Goal: Information Seeking & Learning: Find specific page/section

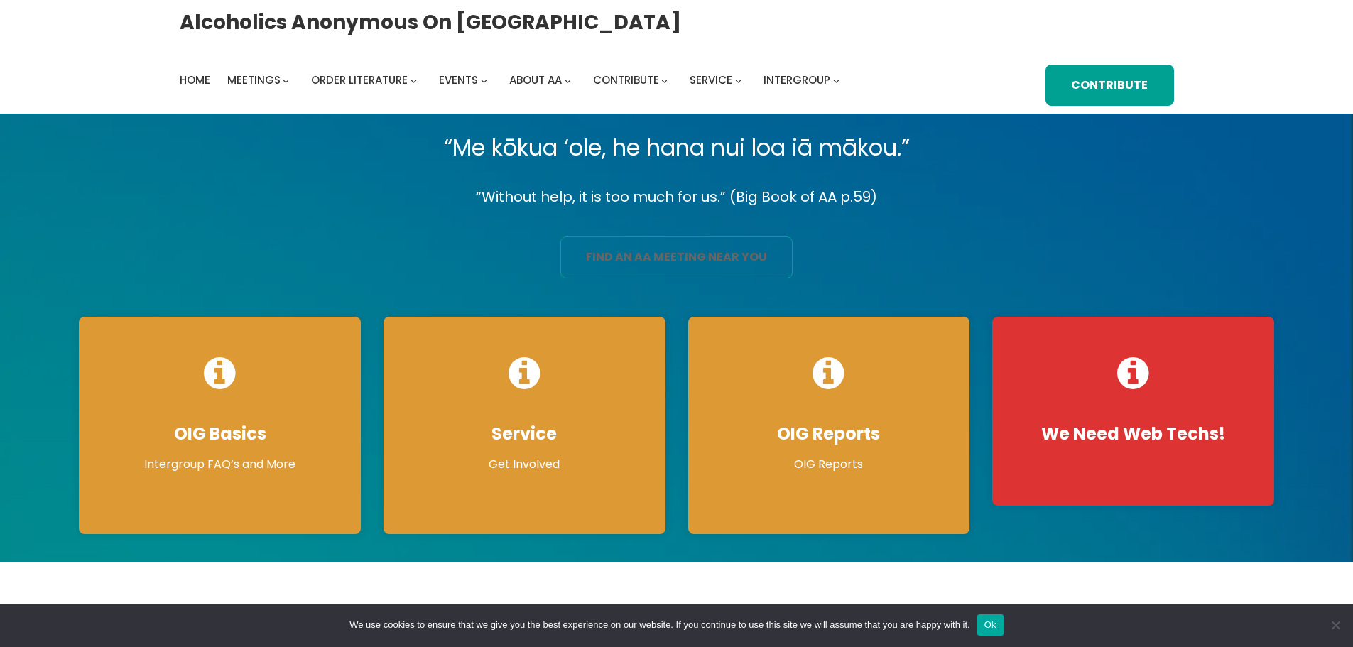
click at [672, 259] on link "find an aa meeting near you" at bounding box center [676, 258] width 232 height 42
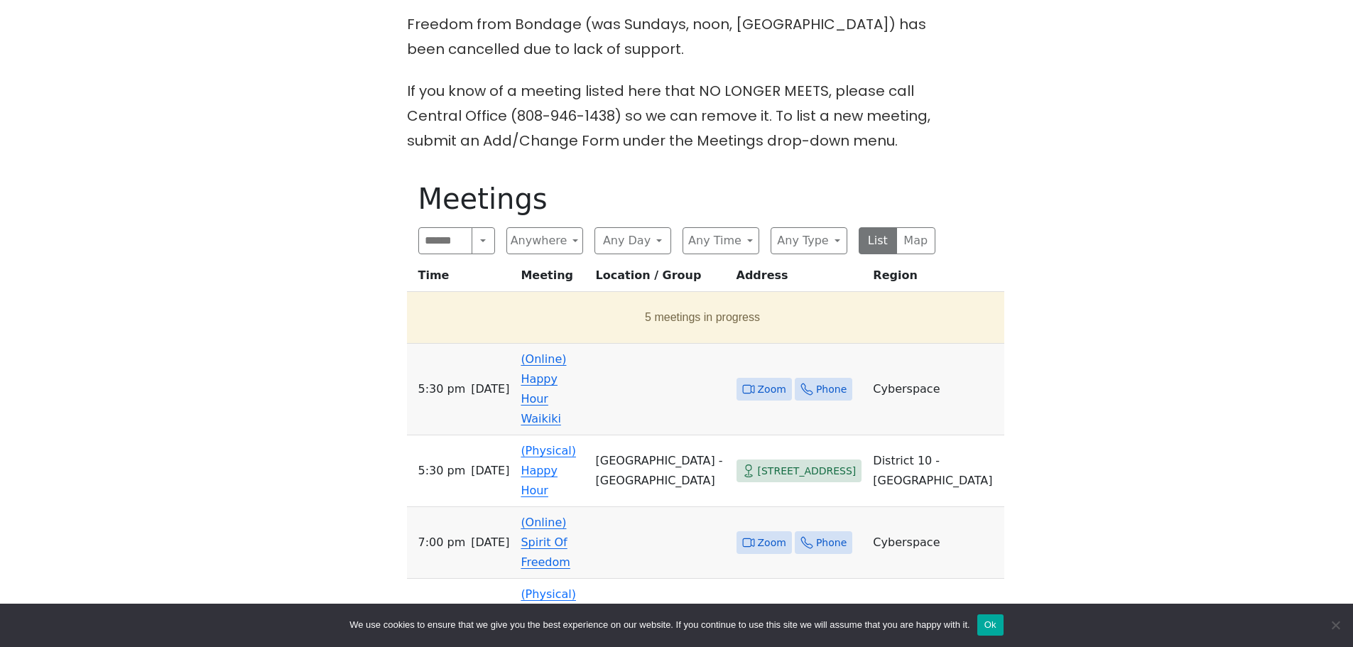
scroll to position [545, 0]
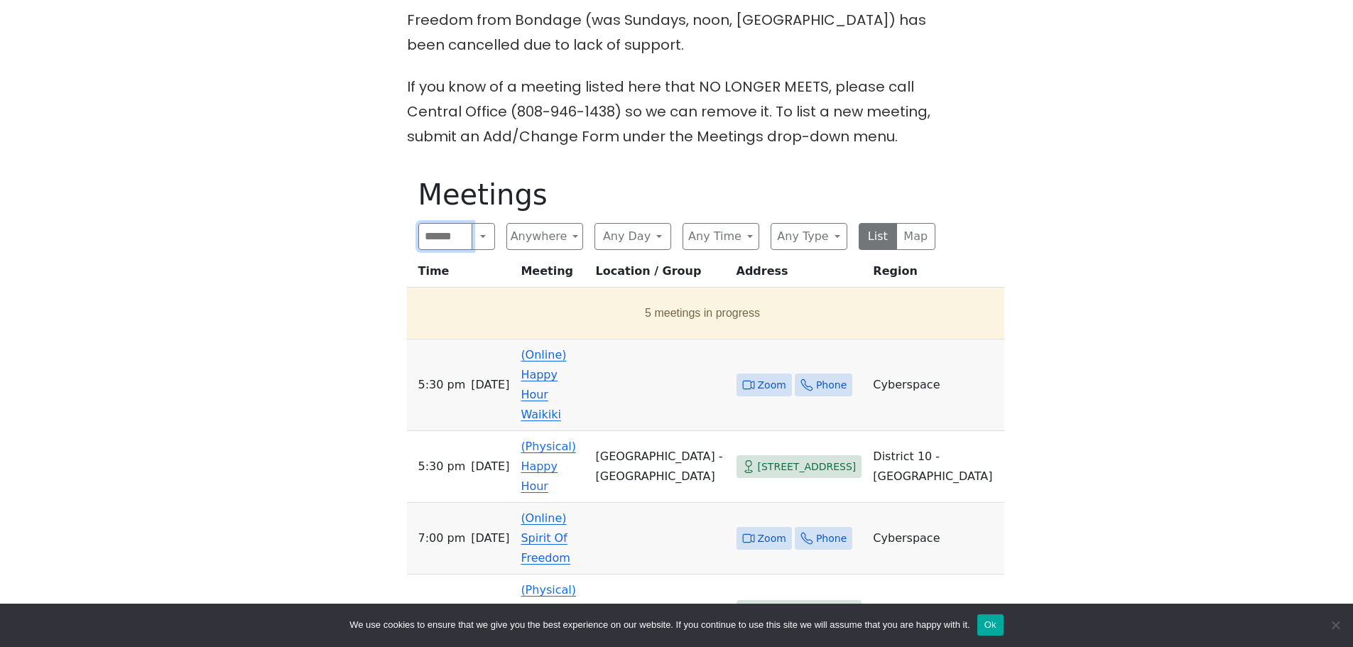
click at [459, 240] on input "Search" at bounding box center [445, 236] width 55 height 27
click at [486, 240] on button "Search" at bounding box center [483, 236] width 23 height 27
click at [463, 240] on input "Search" at bounding box center [445, 236] width 55 height 27
click at [481, 242] on button "Search" at bounding box center [483, 236] width 23 height 27
click at [457, 272] on button "Search" at bounding box center [456, 268] width 75 height 28
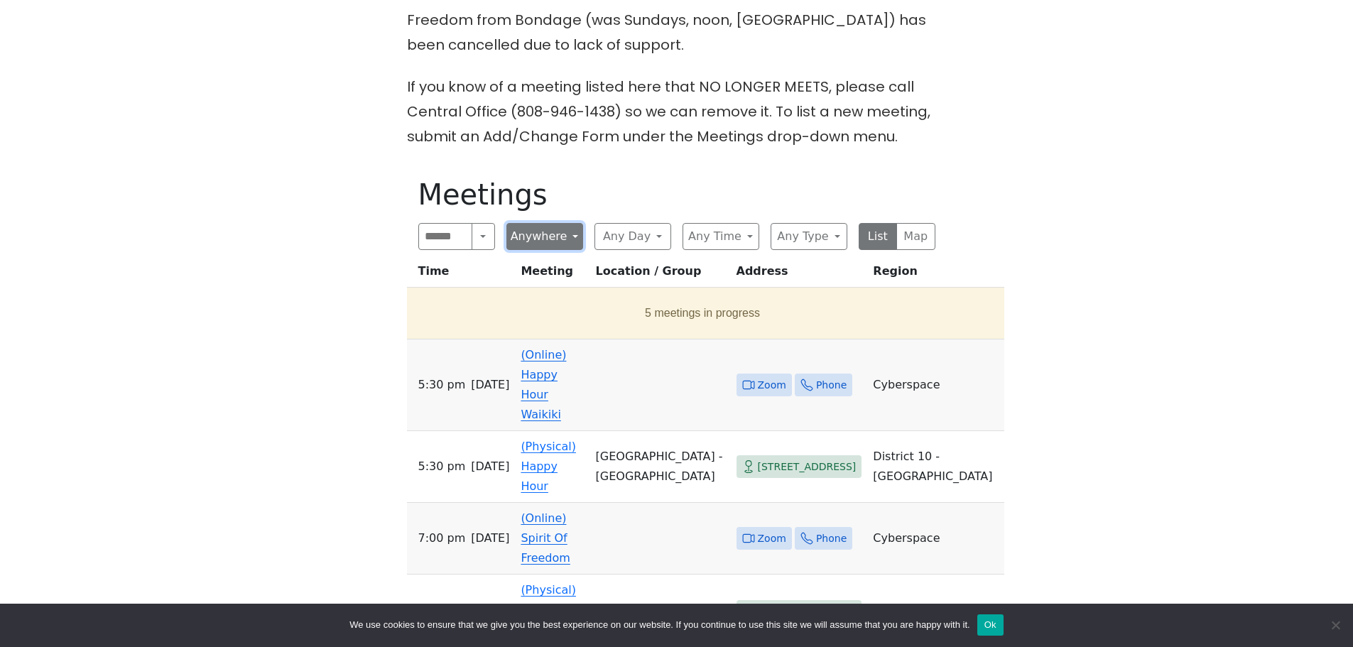
click at [570, 235] on button "Anywhere" at bounding box center [544, 236] width 77 height 27
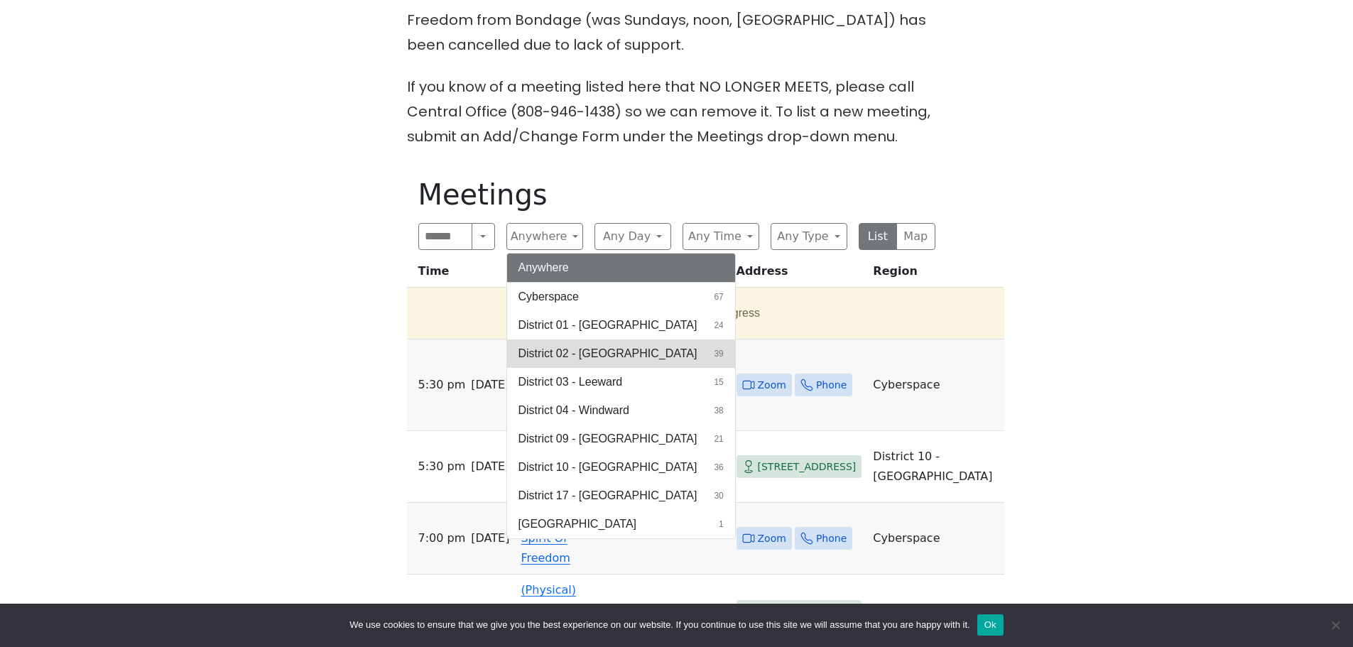
click at [577, 354] on span "District 02 - Honolulu" at bounding box center [608, 353] width 179 height 17
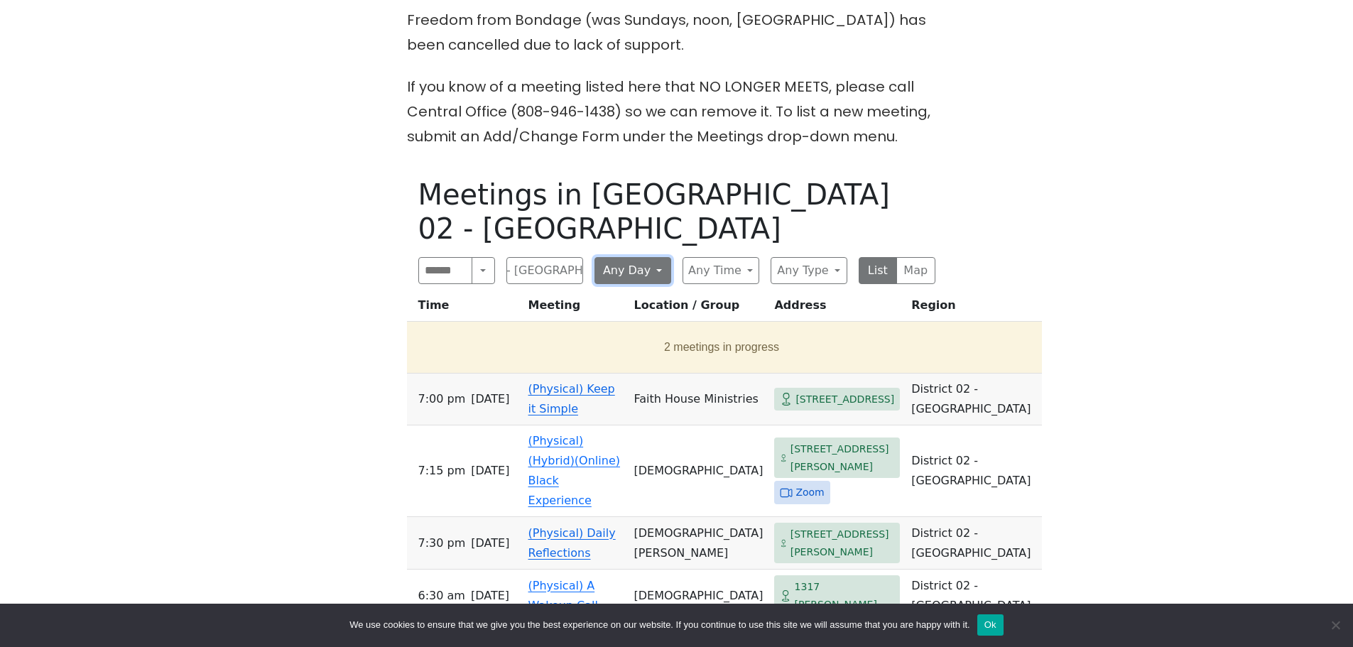
click at [656, 257] on button "Any Day" at bounding box center [633, 270] width 77 height 27
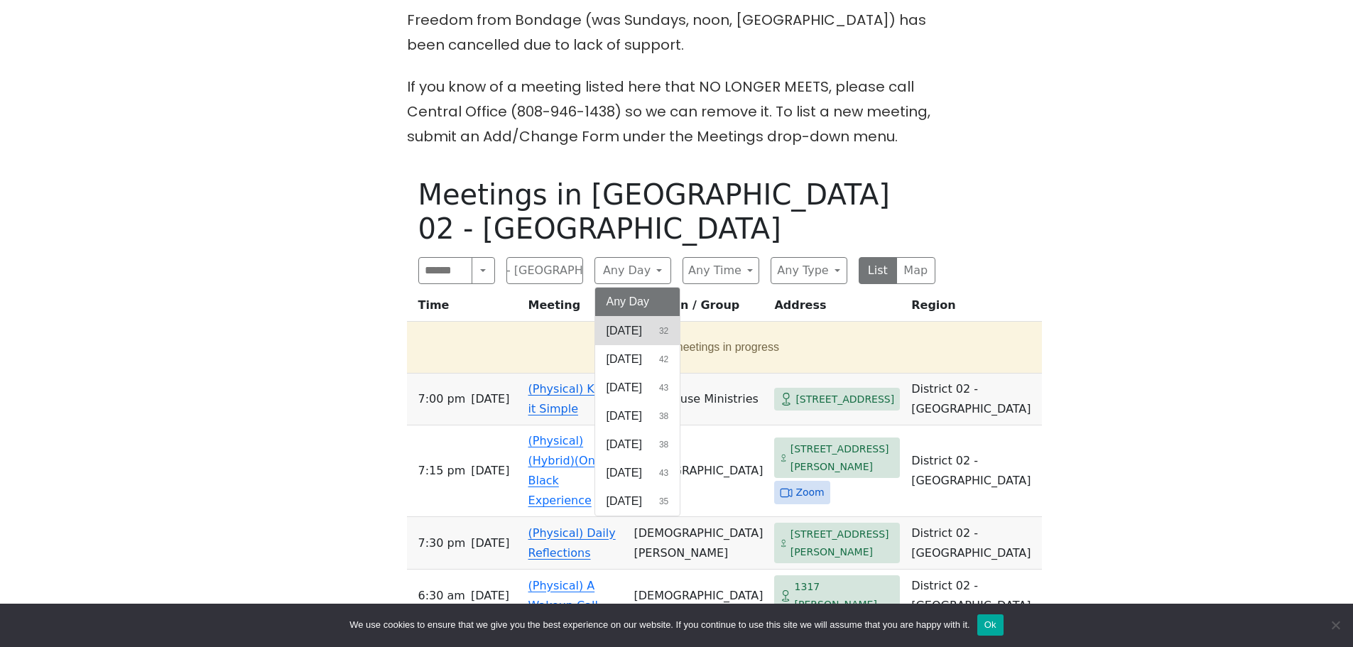
click at [680, 317] on button "Sunday 32" at bounding box center [637, 331] width 85 height 28
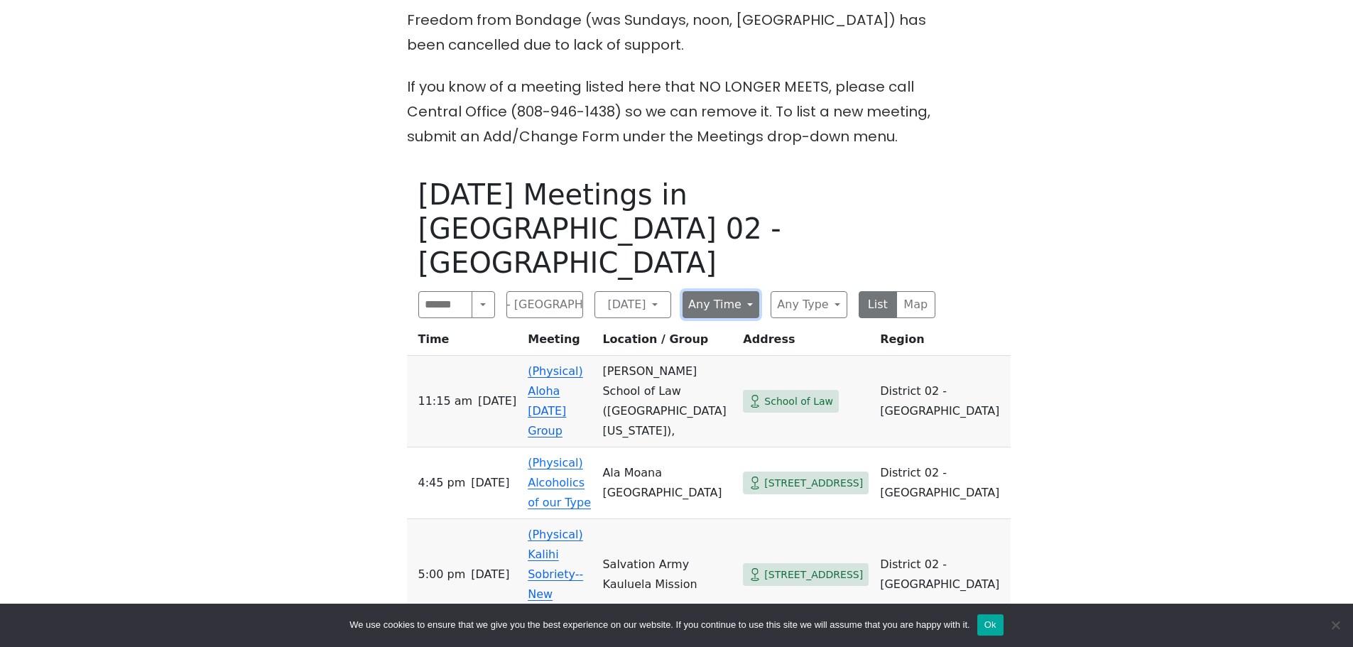
click at [747, 291] on button "Any Time" at bounding box center [721, 304] width 77 height 27
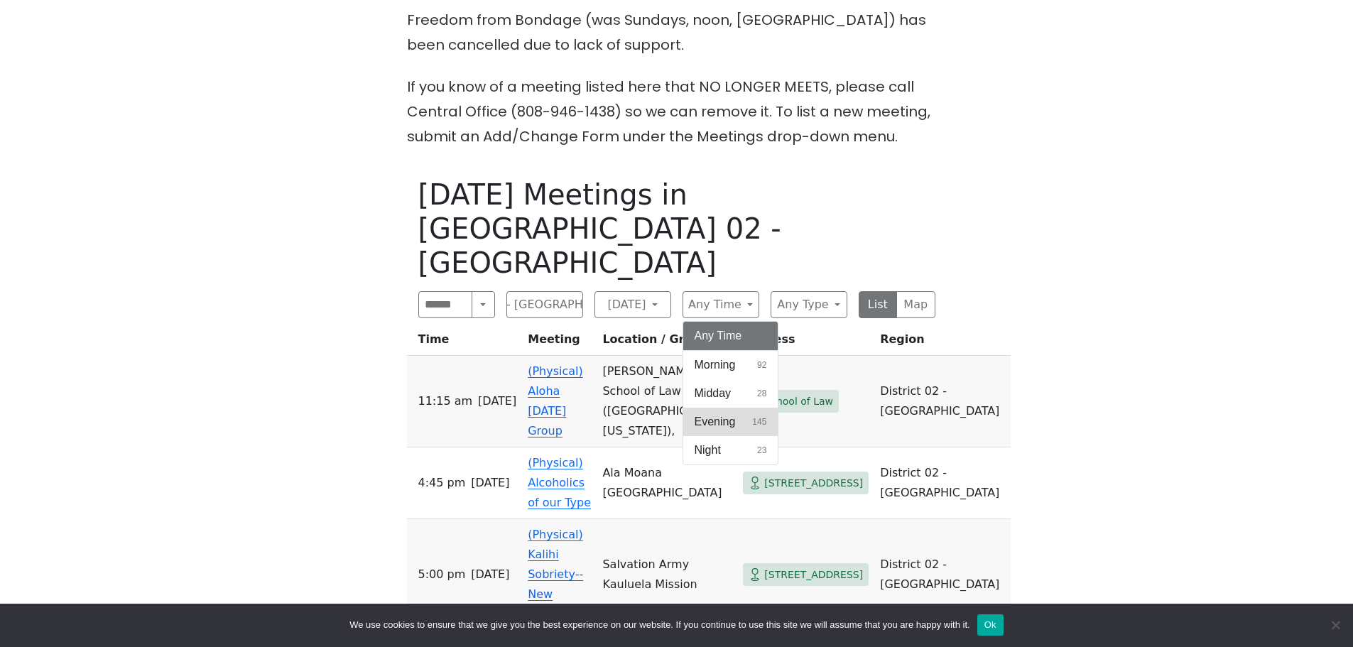
click at [713, 413] on span "Evening" at bounding box center [715, 421] width 41 height 17
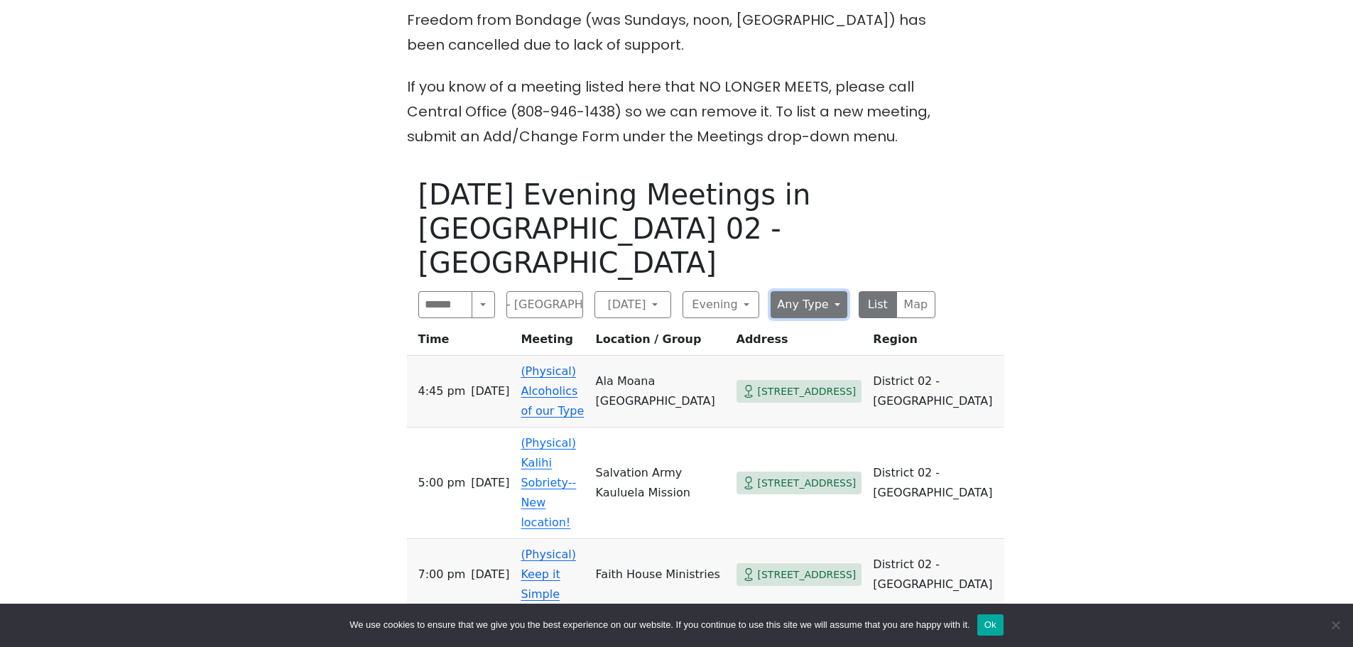
click at [831, 291] on button "Any Type" at bounding box center [809, 304] width 77 height 27
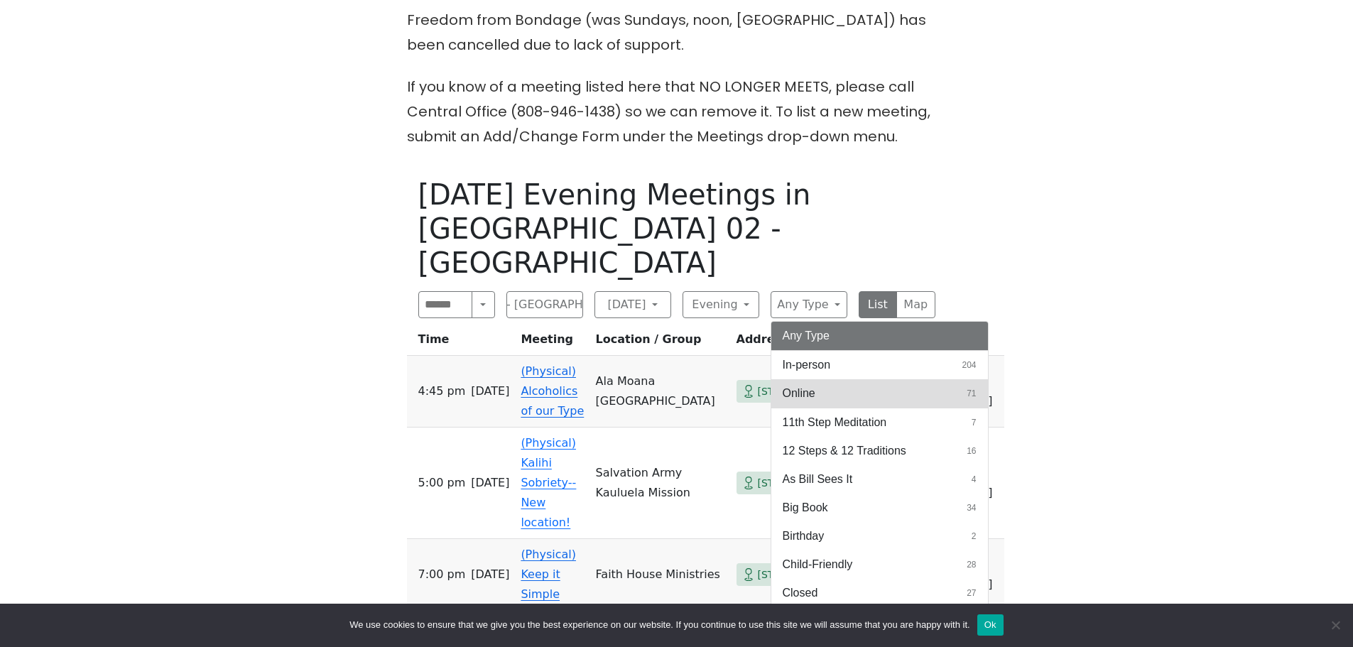
click at [813, 385] on span "Online" at bounding box center [799, 393] width 33 height 17
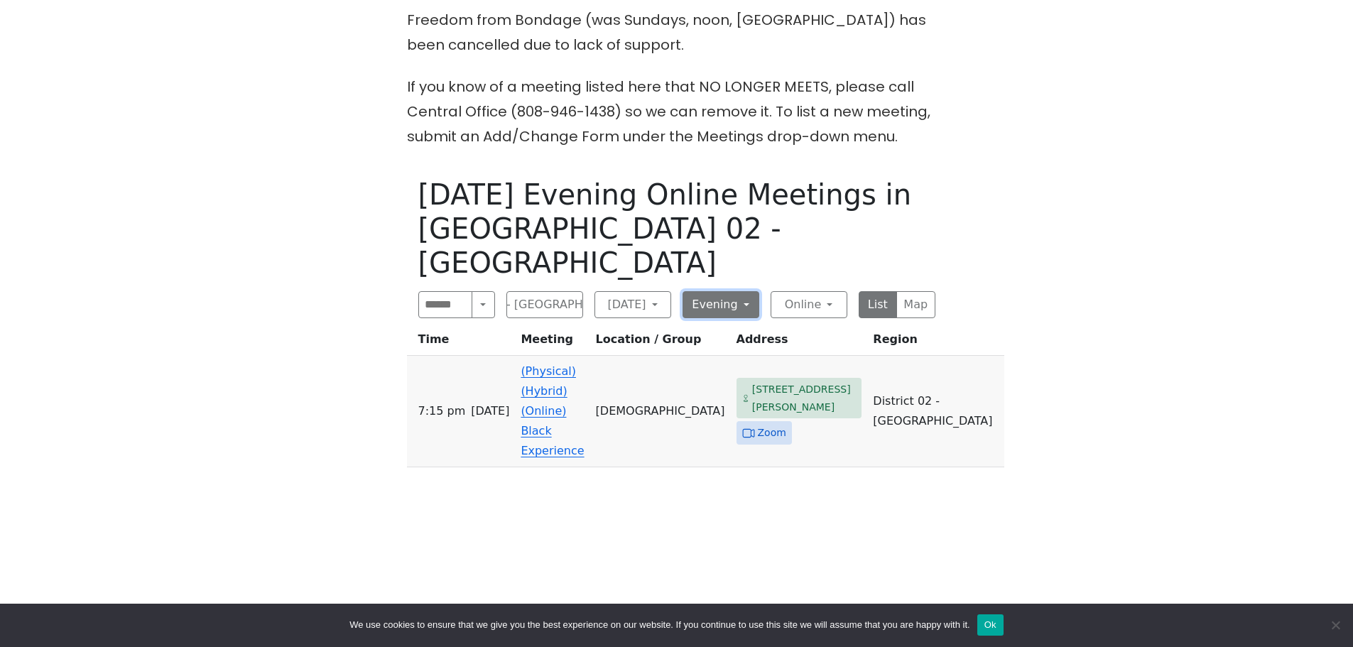
click at [743, 291] on button "Evening" at bounding box center [721, 304] width 77 height 27
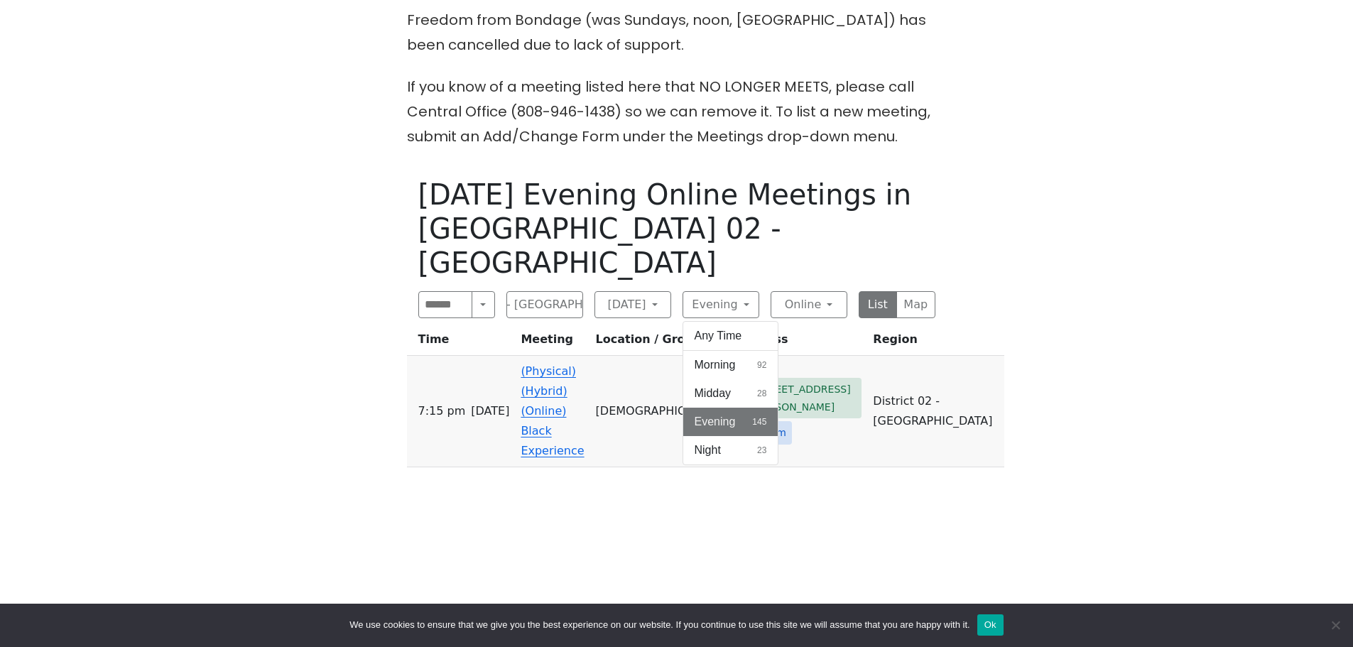
click at [710, 413] on span "Evening" at bounding box center [715, 421] width 41 height 17
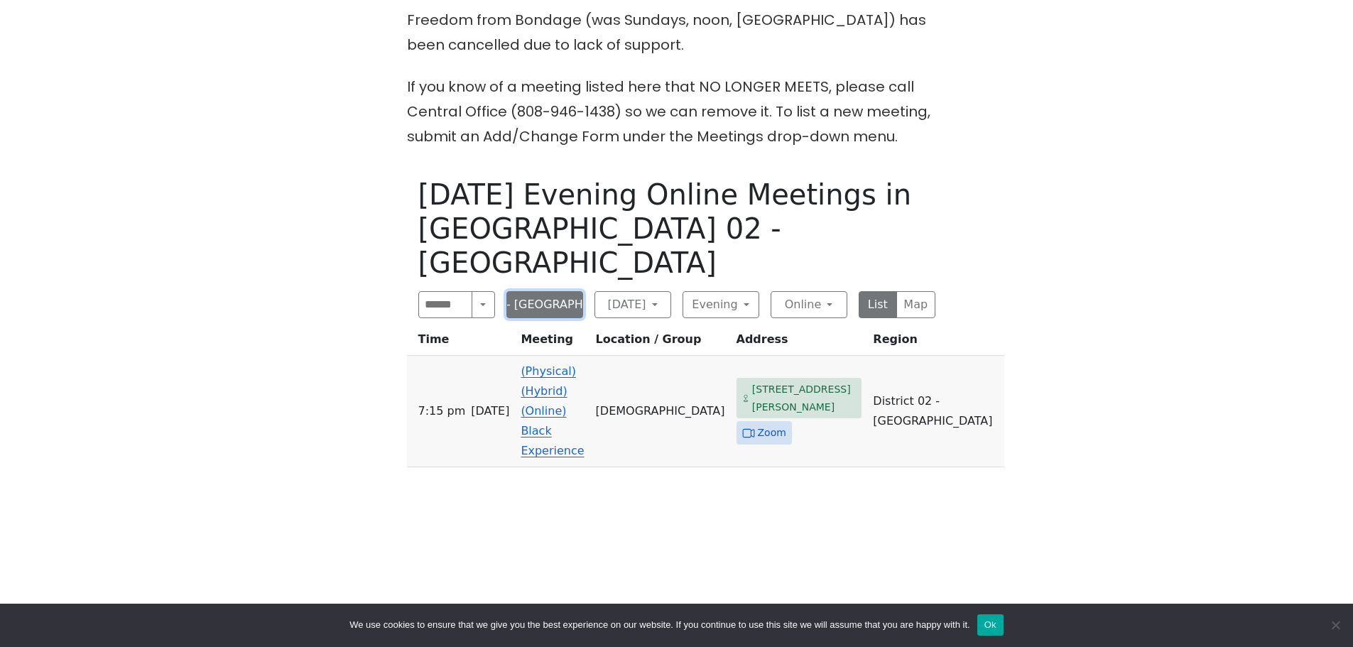
click at [575, 291] on button "District 02 - Honolulu" at bounding box center [544, 304] width 77 height 27
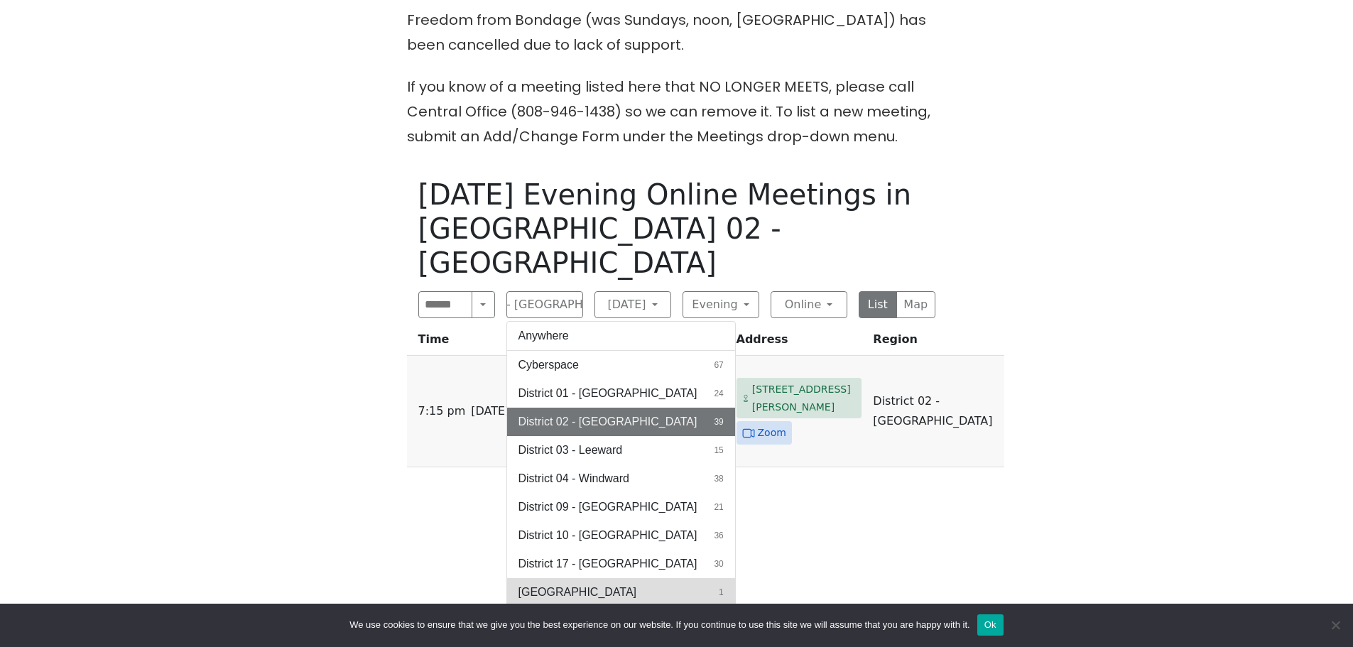
click at [597, 578] on button "Honolulu 1" at bounding box center [621, 592] width 228 height 28
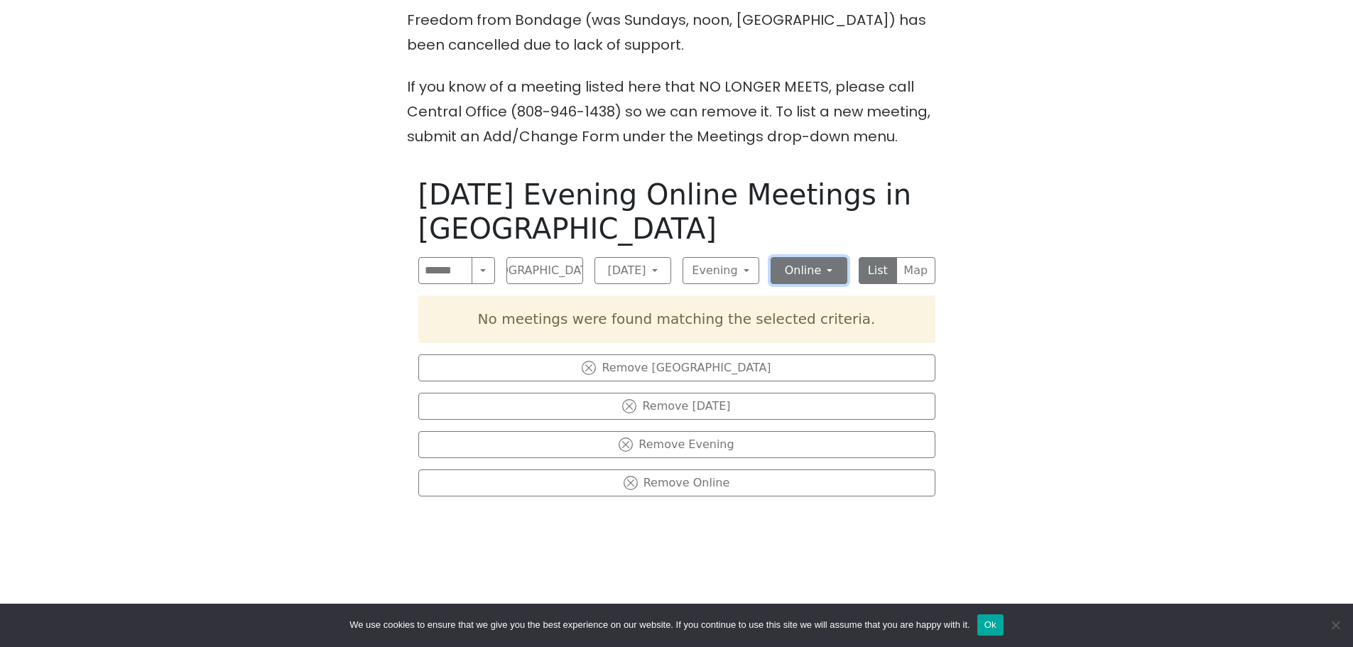
click at [786, 270] on button "Online" at bounding box center [809, 270] width 77 height 27
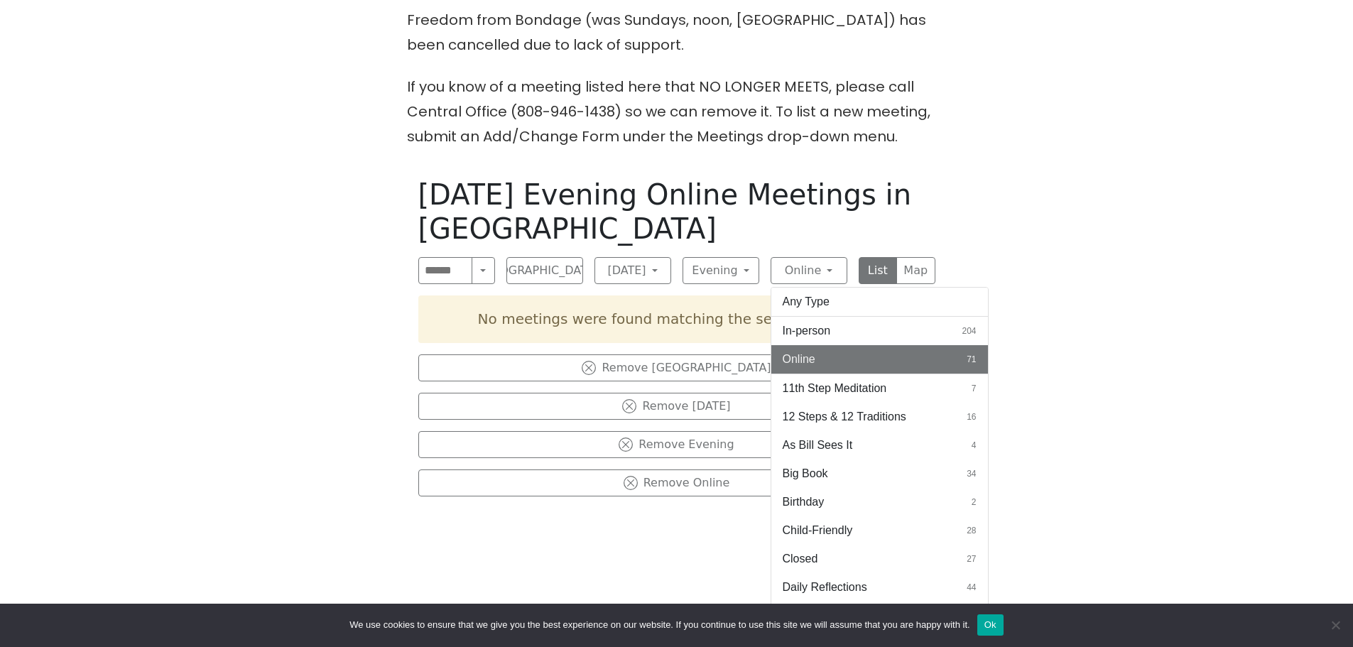
click at [789, 364] on span "Online" at bounding box center [799, 359] width 33 height 17
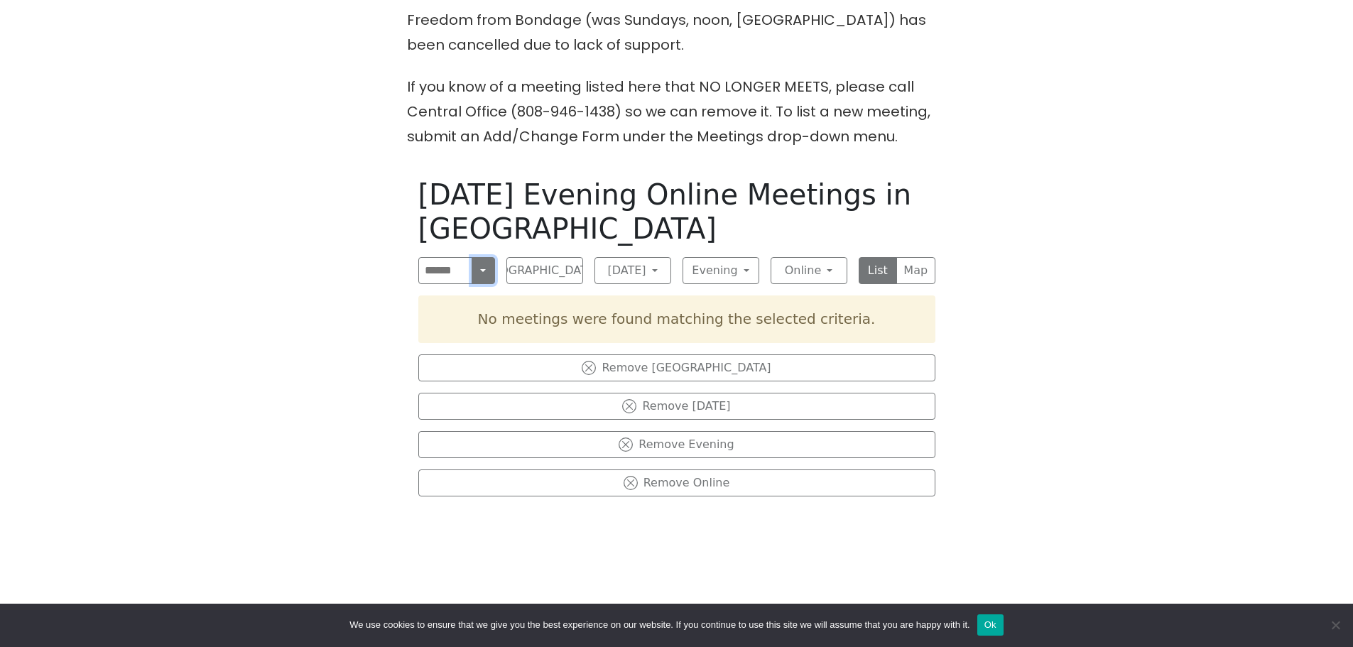
click at [478, 268] on button "Search" at bounding box center [483, 270] width 23 height 27
click at [572, 269] on button "Honolulu" at bounding box center [544, 270] width 77 height 27
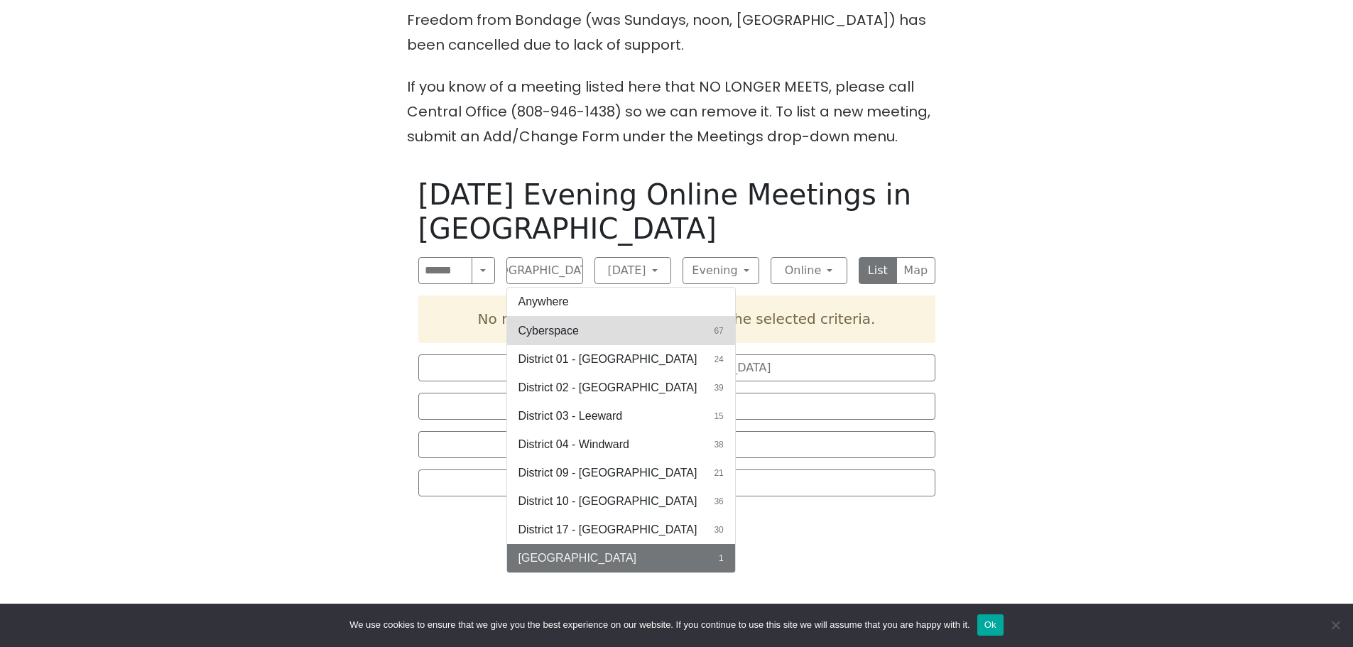
click at [564, 329] on span "Cyberspace" at bounding box center [549, 330] width 60 height 17
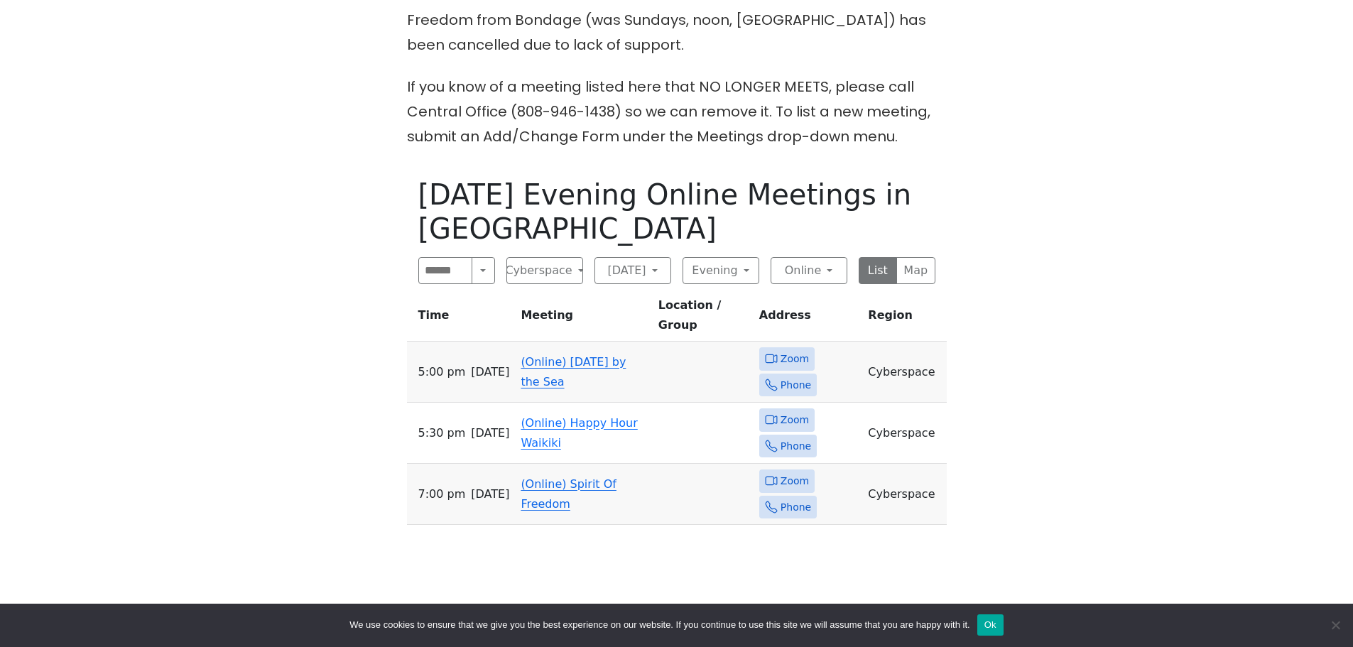
click at [774, 359] on icon at bounding box center [771, 358] width 13 height 13
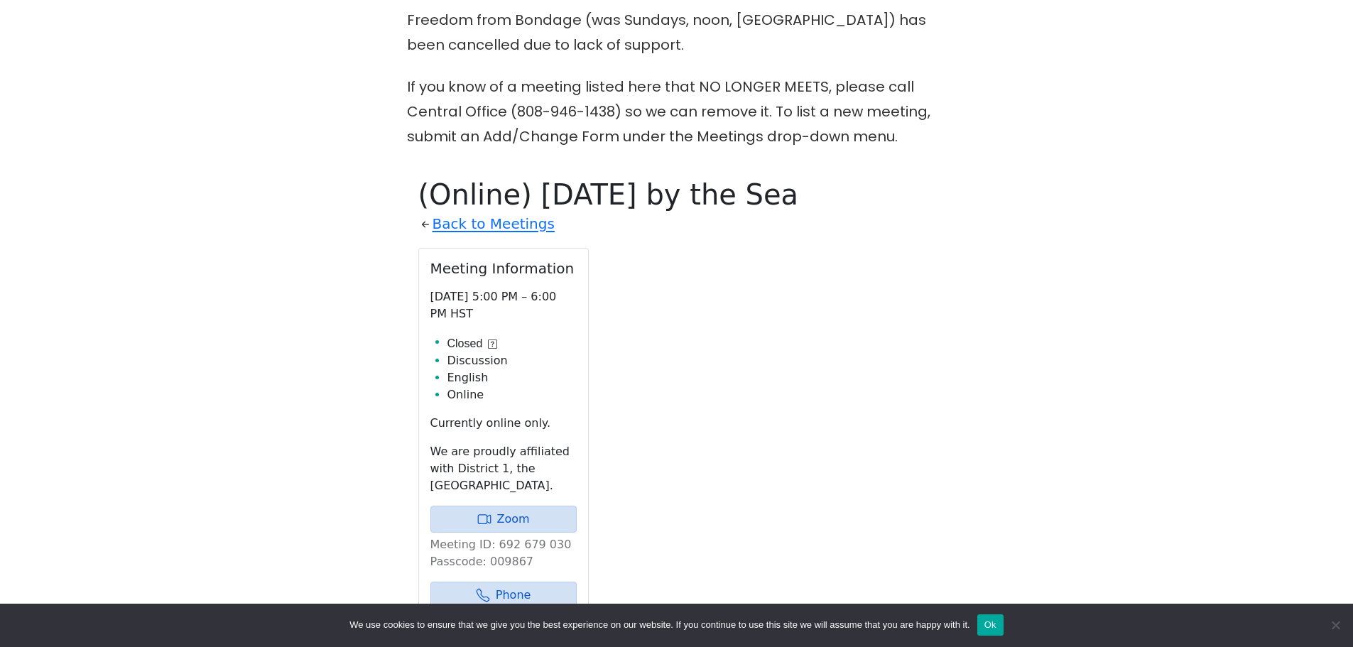
scroll to position [711, 0]
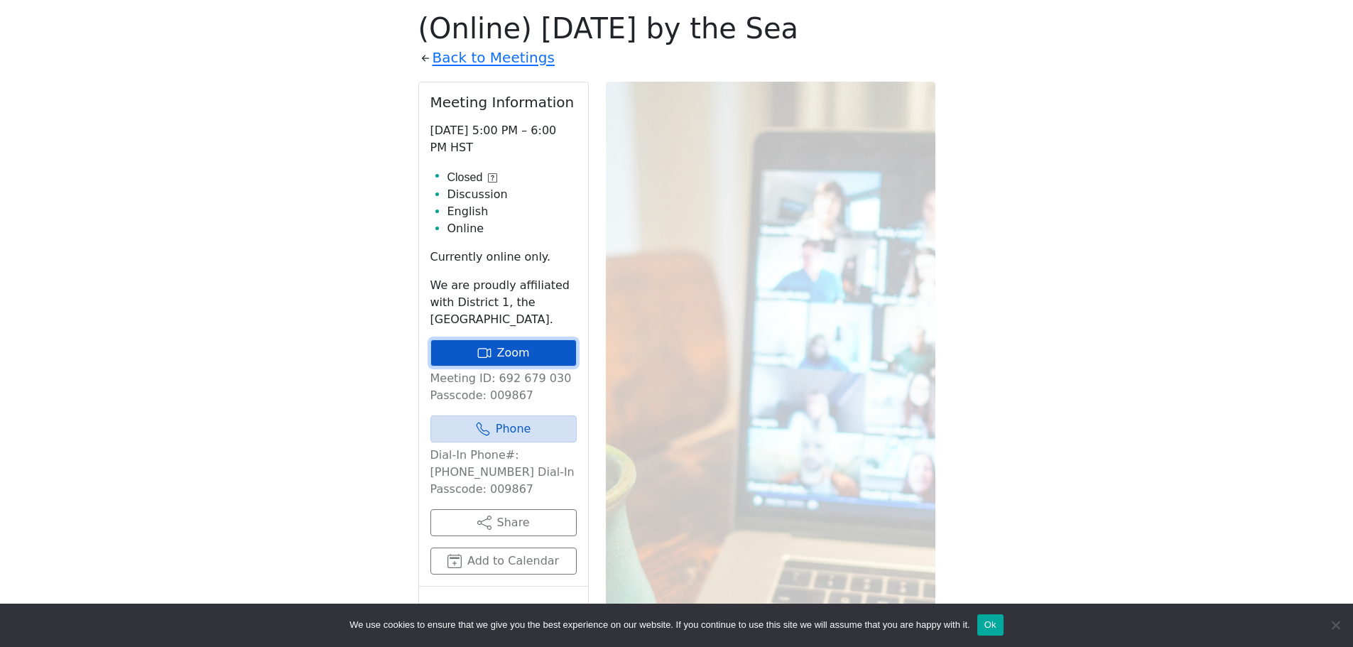
click at [491, 351] on icon at bounding box center [484, 353] width 14 height 14
